Goal: Transaction & Acquisition: Obtain resource

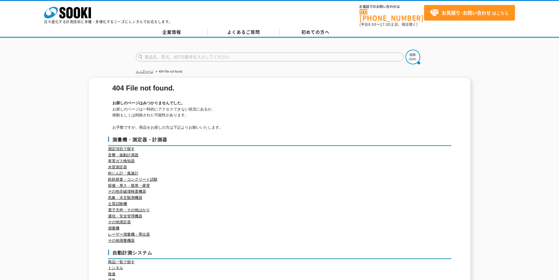
click at [168, 53] on input "text" at bounding box center [270, 57] width 268 height 9
type input "商品名、型式、NETIS番号を入力してください"
click at [144, 70] on link "トップページ" at bounding box center [145, 71] width 18 height 3
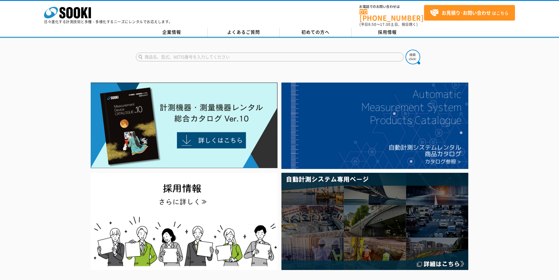
click at [171, 53] on input "text" at bounding box center [270, 57] width 268 height 9
type input "t"
type input "トルクレンチ"
click at [406, 50] on button at bounding box center [413, 57] width 15 height 15
click at [82, 11] on polygon at bounding box center [84, 12] width 7 height 11
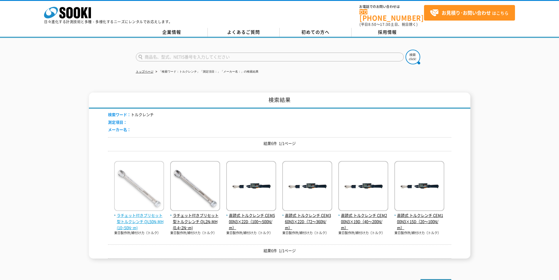
click at [137, 205] on img at bounding box center [139, 186] width 50 height 51
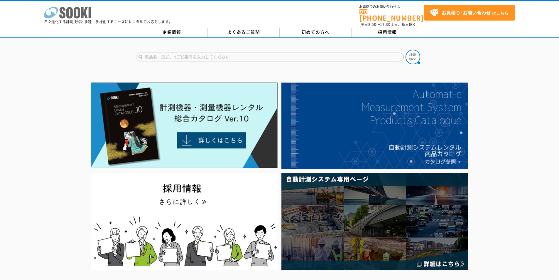
click at [65, 17] on icon "株式会社 ソーキ" at bounding box center [67, 13] width 47 height 12
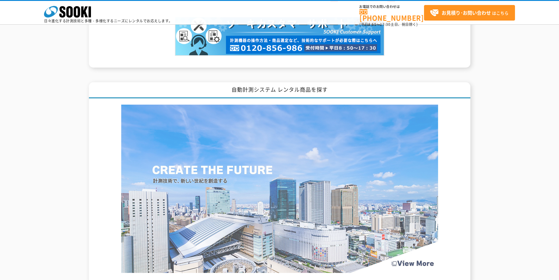
scroll to position [734, 0]
